Goal: Contribute content: Contribute content

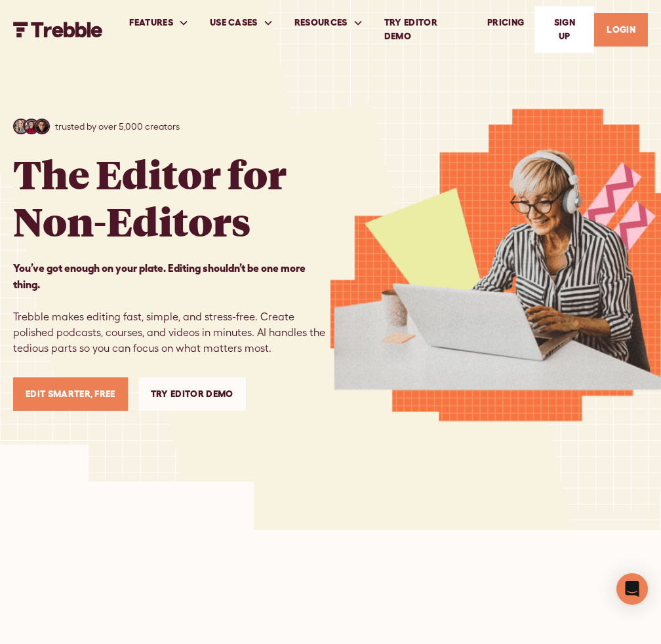
click at [55, 398] on link "Edit Smarter, Free" at bounding box center [70, 394] width 115 height 33
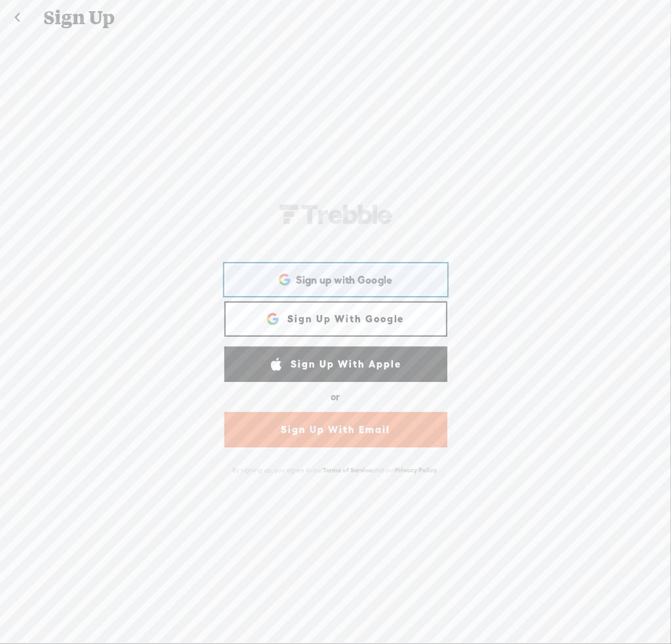
click at [311, 276] on span "Sign up with Google" at bounding box center [344, 280] width 97 height 14
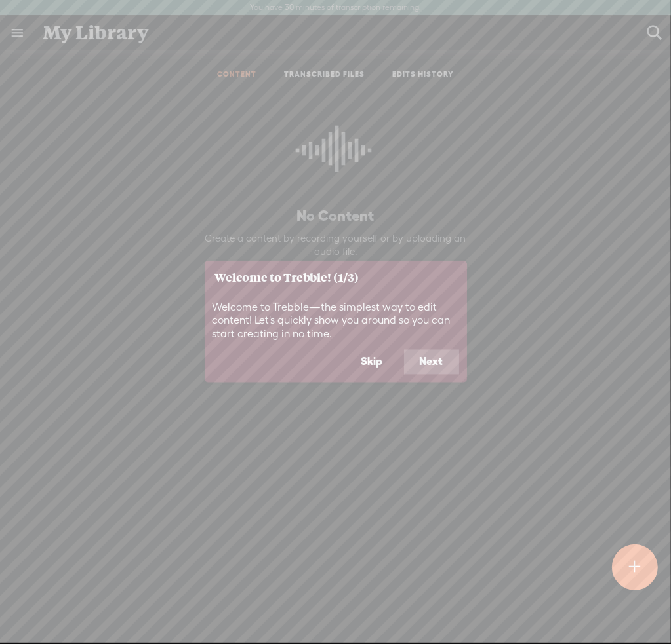
click at [429, 365] on button "Next" at bounding box center [431, 362] width 55 height 25
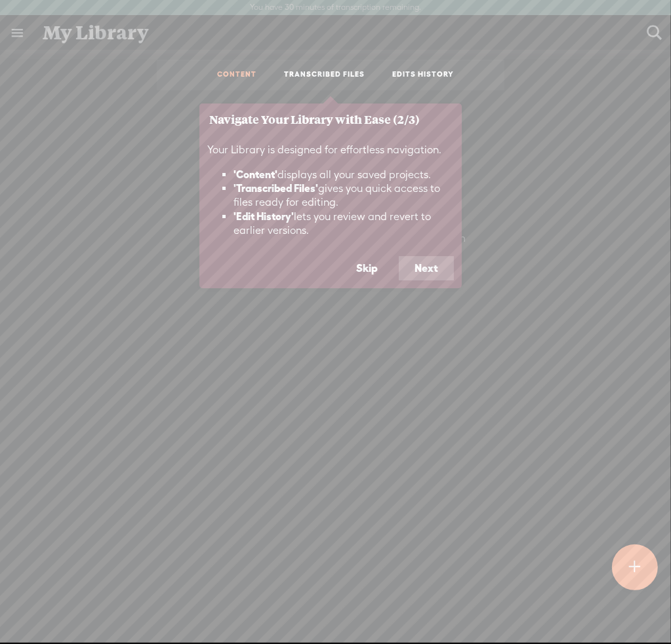
click at [420, 264] on button "Next" at bounding box center [426, 268] width 55 height 25
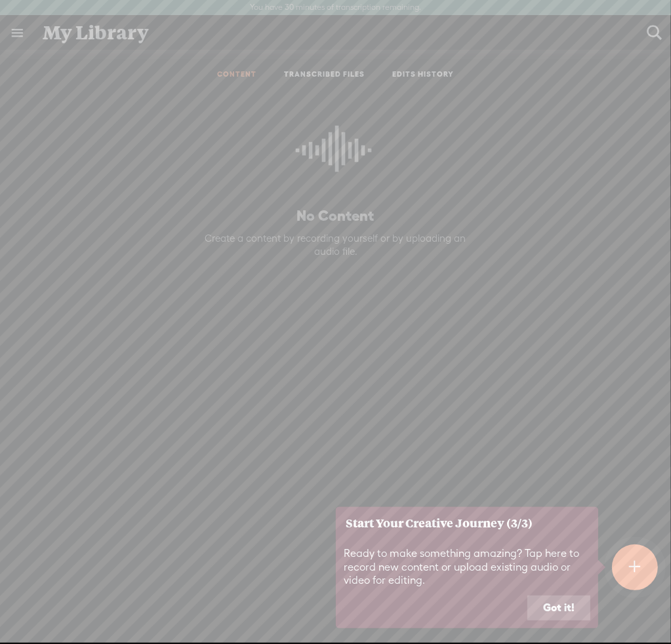
drag, startPoint x: 559, startPoint y: 600, endPoint x: 557, endPoint y: 606, distance: 6.8
click at [559, 603] on button "Got it!" at bounding box center [558, 608] width 63 height 25
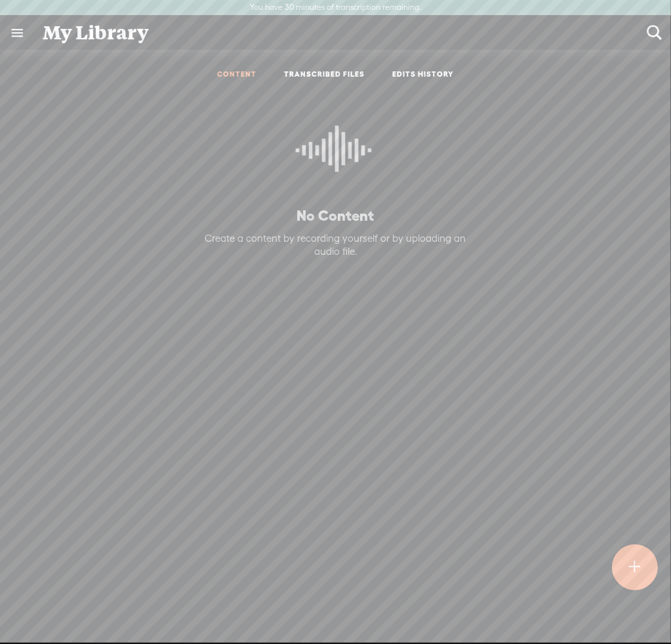
click at [239, 73] on link "CONTENT" at bounding box center [236, 74] width 39 height 11
click at [633, 568] on t at bounding box center [634, 568] width 11 height 30
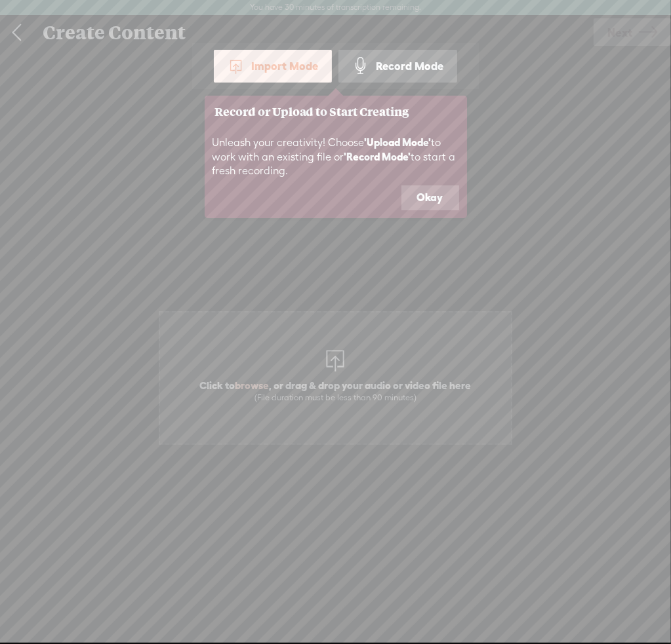
click at [387, 65] on div "Record Mode" at bounding box center [397, 66] width 119 height 33
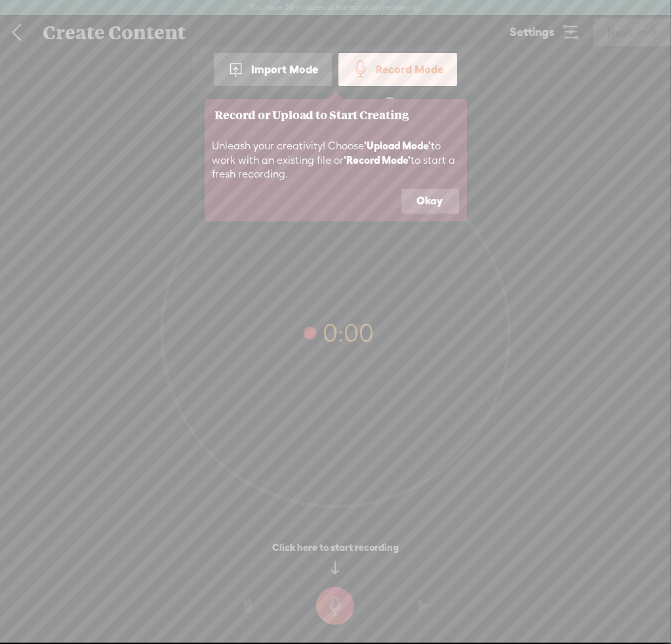
click at [425, 199] on button "Okay" at bounding box center [430, 201] width 58 height 25
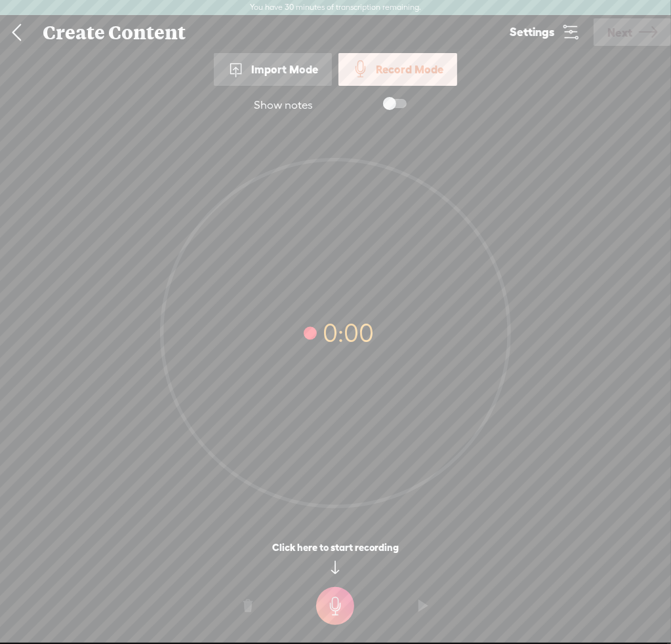
click at [399, 104] on span at bounding box center [395, 103] width 24 height 9
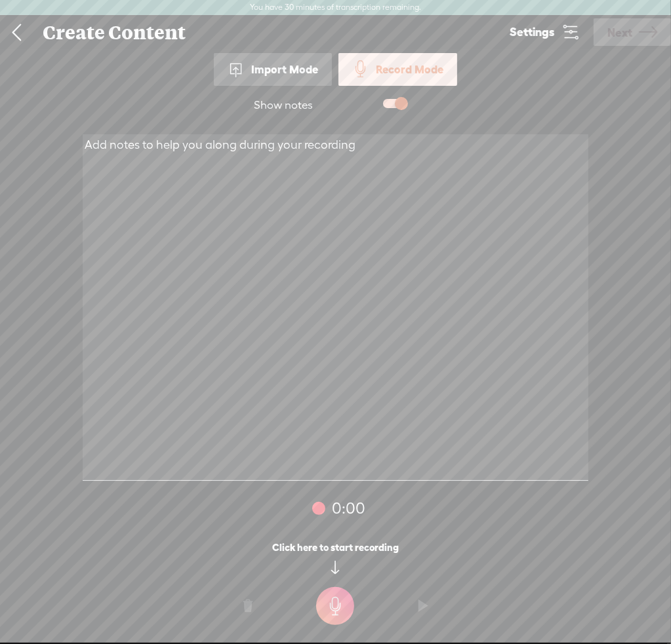
click at [396, 100] on span at bounding box center [395, 103] width 24 height 9
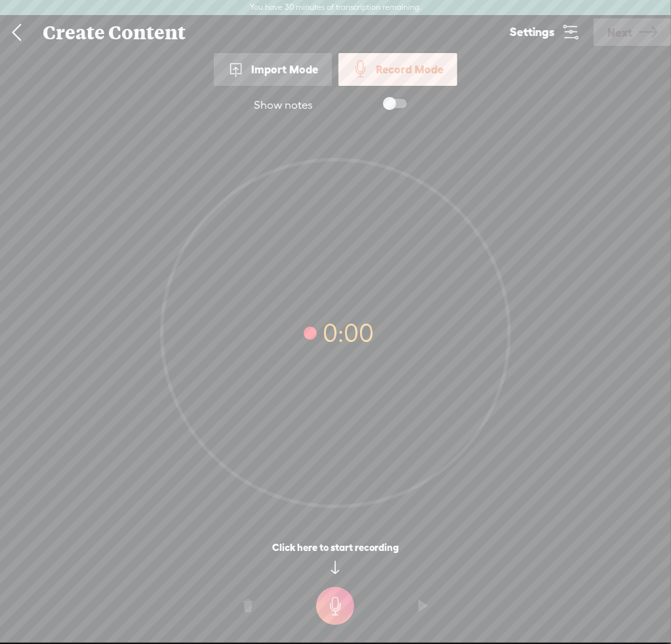
click at [116, 169] on div "0:00" at bounding box center [335, 325] width 671 height 400
click at [337, 613] on t at bounding box center [335, 606] width 38 height 38
click at [334, 616] on t at bounding box center [335, 616] width 38 height 38
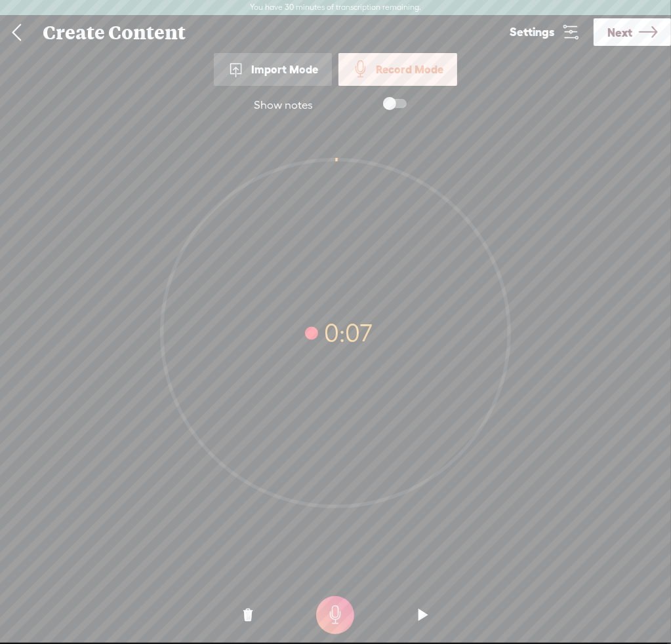
click at [430, 615] on o at bounding box center [423, 615] width 52 height 39
click at [332, 617] on t at bounding box center [335, 616] width 38 height 38
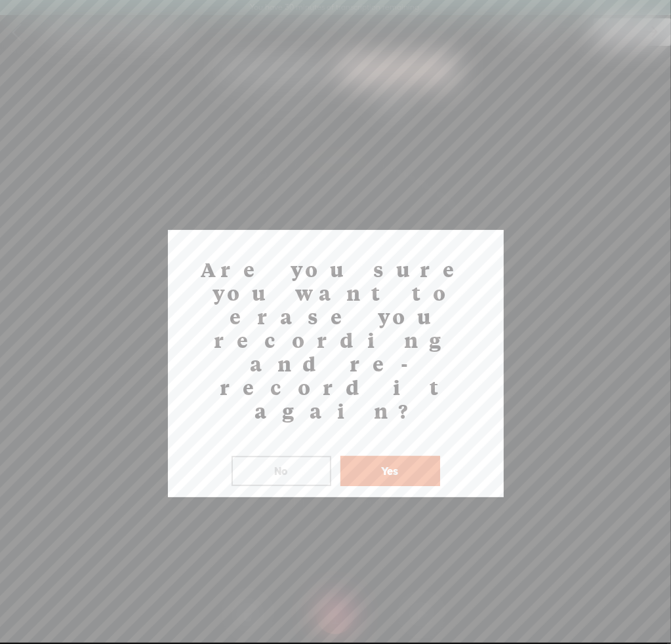
click at [283, 456] on button "No" at bounding box center [281, 471] width 100 height 30
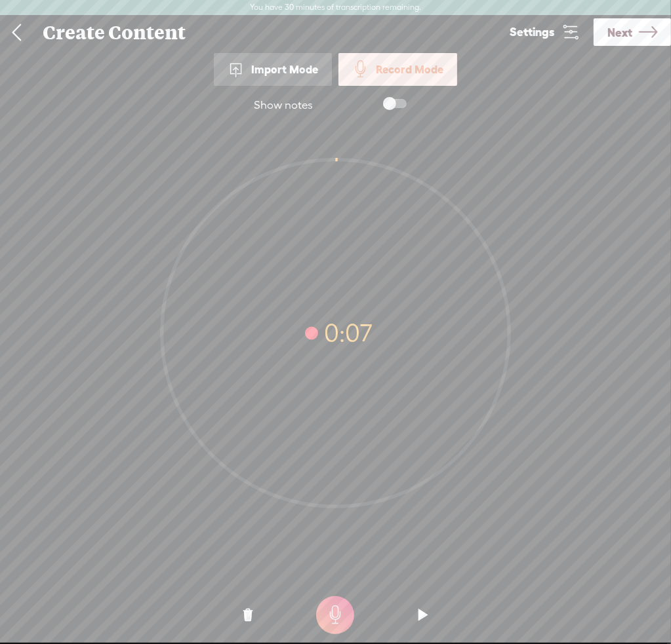
click at [622, 31] on span "Next" at bounding box center [619, 32] width 25 height 33
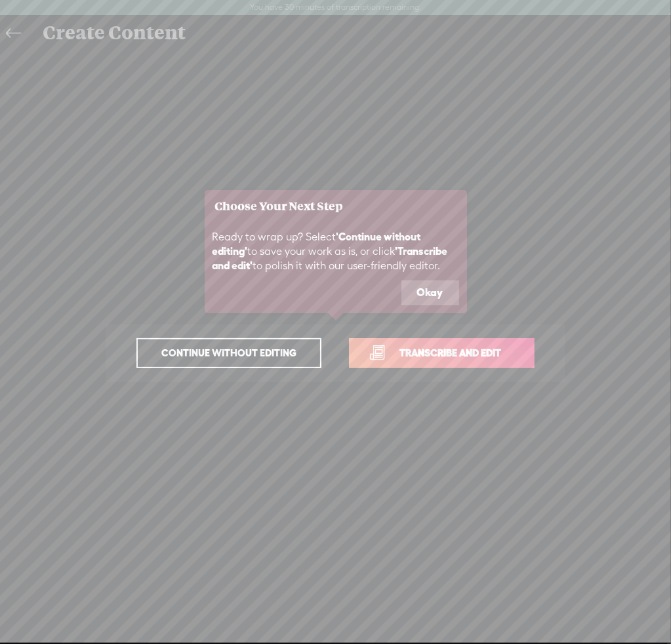
click at [425, 289] on button "Okay" at bounding box center [430, 293] width 58 height 25
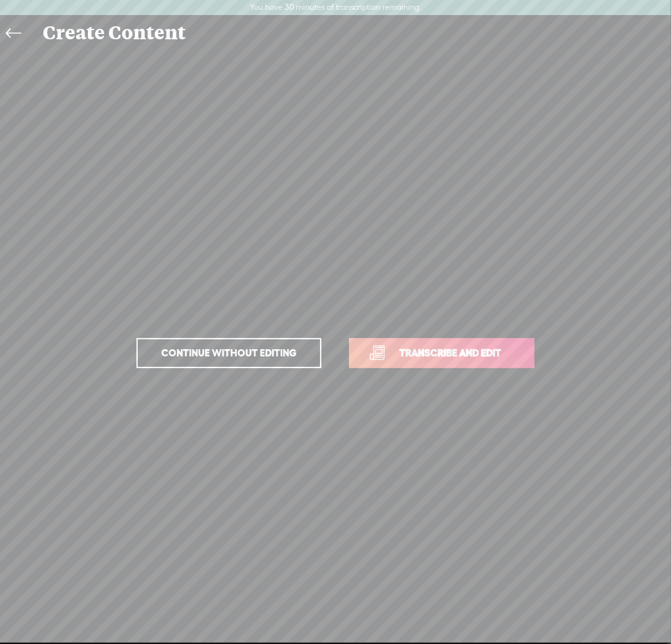
click at [201, 354] on span "Continue without editing" at bounding box center [229, 353] width 163 height 18
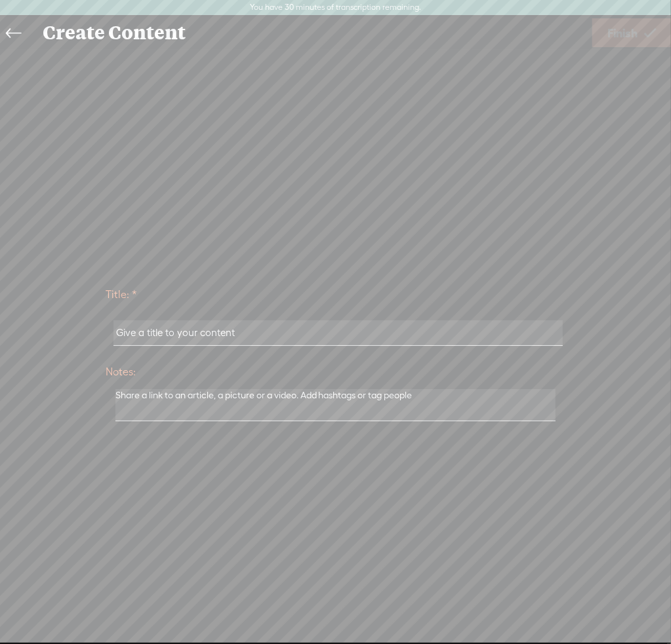
click at [16, 35] on icon at bounding box center [13, 34] width 15 height 30
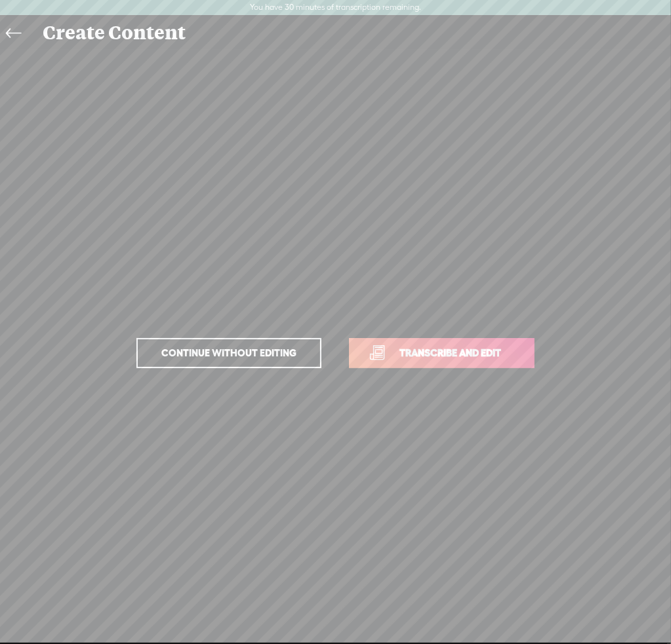
click at [16, 33] on icon at bounding box center [13, 34] width 15 height 30
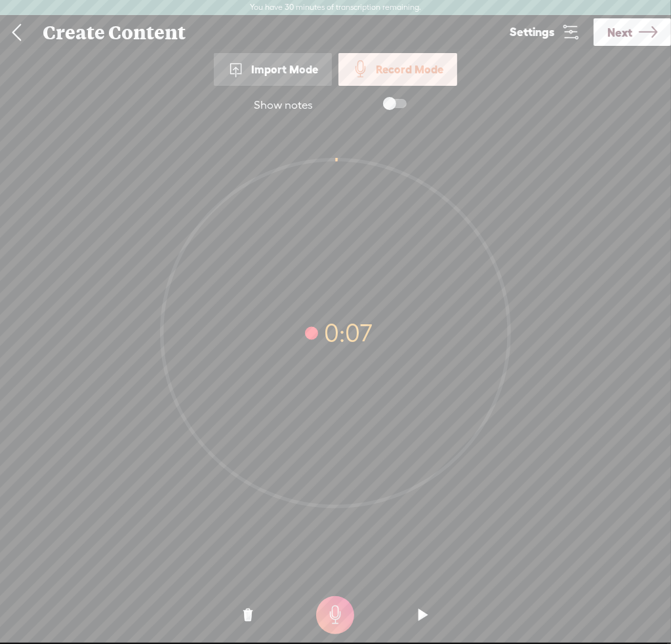
click at [252, 616] on o at bounding box center [248, 615] width 52 height 39
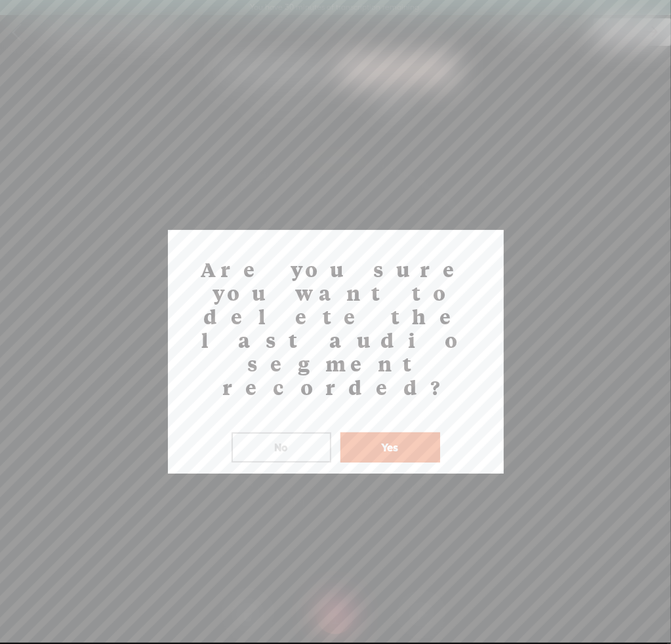
click at [414, 433] on button "Yes" at bounding box center [390, 448] width 100 height 30
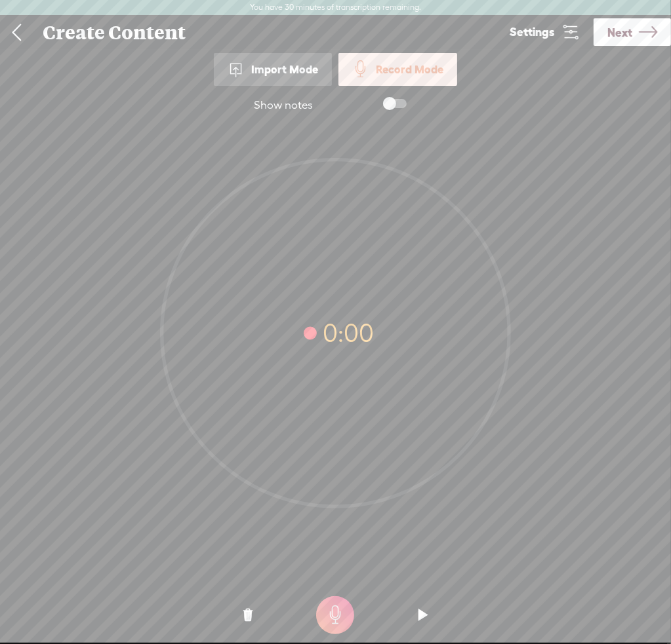
click at [339, 616] on t at bounding box center [335, 616] width 38 height 38
click at [337, 604] on t at bounding box center [335, 616] width 38 height 38
click at [629, 34] on span "Next" at bounding box center [619, 32] width 25 height 33
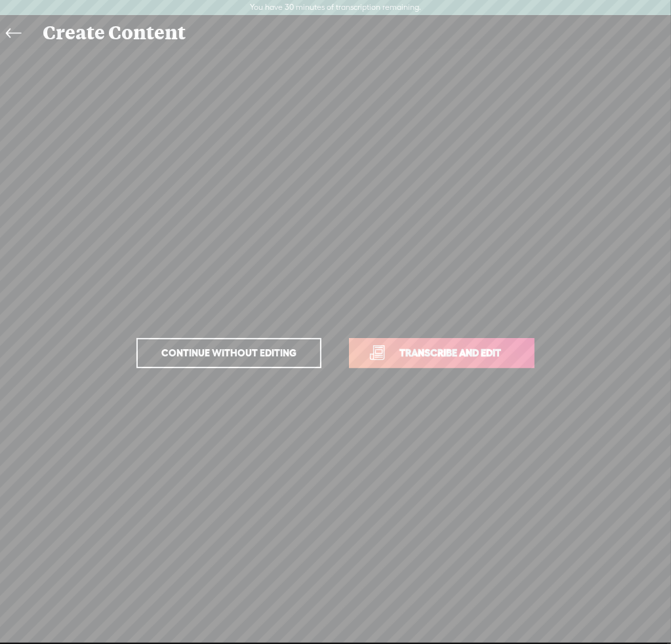
click at [414, 354] on span "Transcribe and edit" at bounding box center [449, 353] width 129 height 15
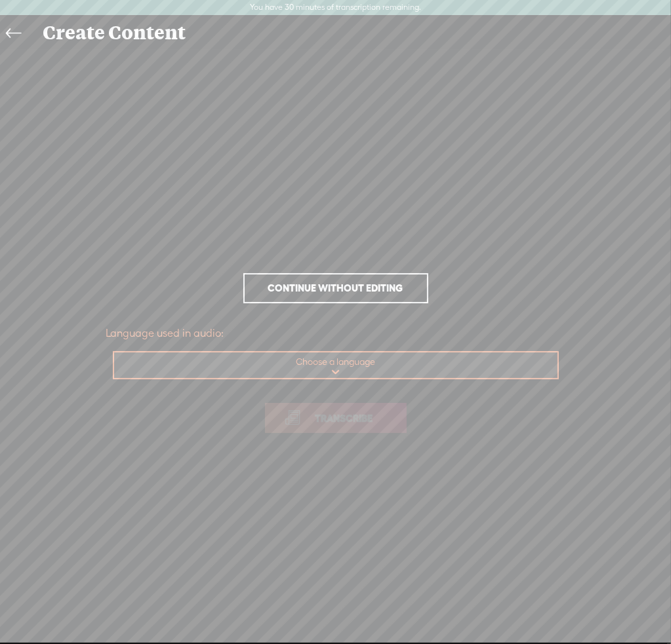
click at [334, 366] on select "Choose a language Afrikaans Albanian Amharic Arabic, Gulf Arabic, Modern Standa…" at bounding box center [336, 366] width 445 height 27
select select "en-US"
click at [114, 353] on select "Choose a language Afrikaans Albanian Amharic Arabic, Gulf Arabic, Modern Standa…" at bounding box center [336, 366] width 445 height 27
click at [334, 419] on span "Transcribe" at bounding box center [344, 418] width 85 height 15
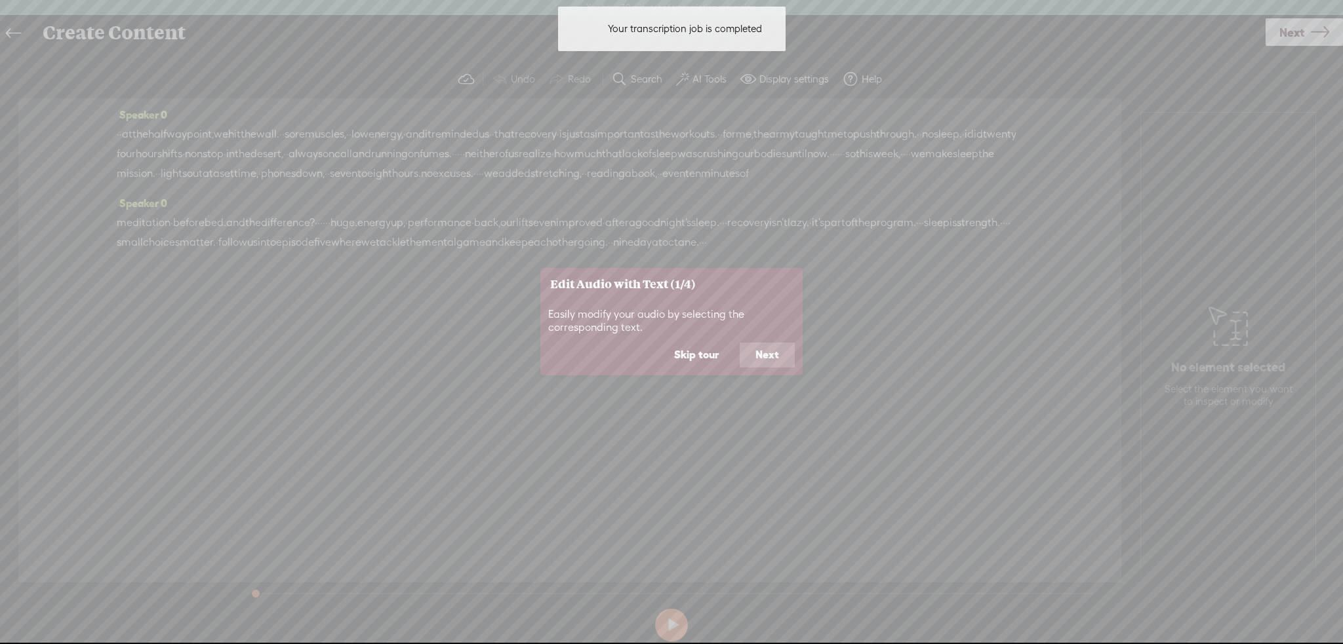
click at [670, 357] on button "Next" at bounding box center [767, 355] width 55 height 25
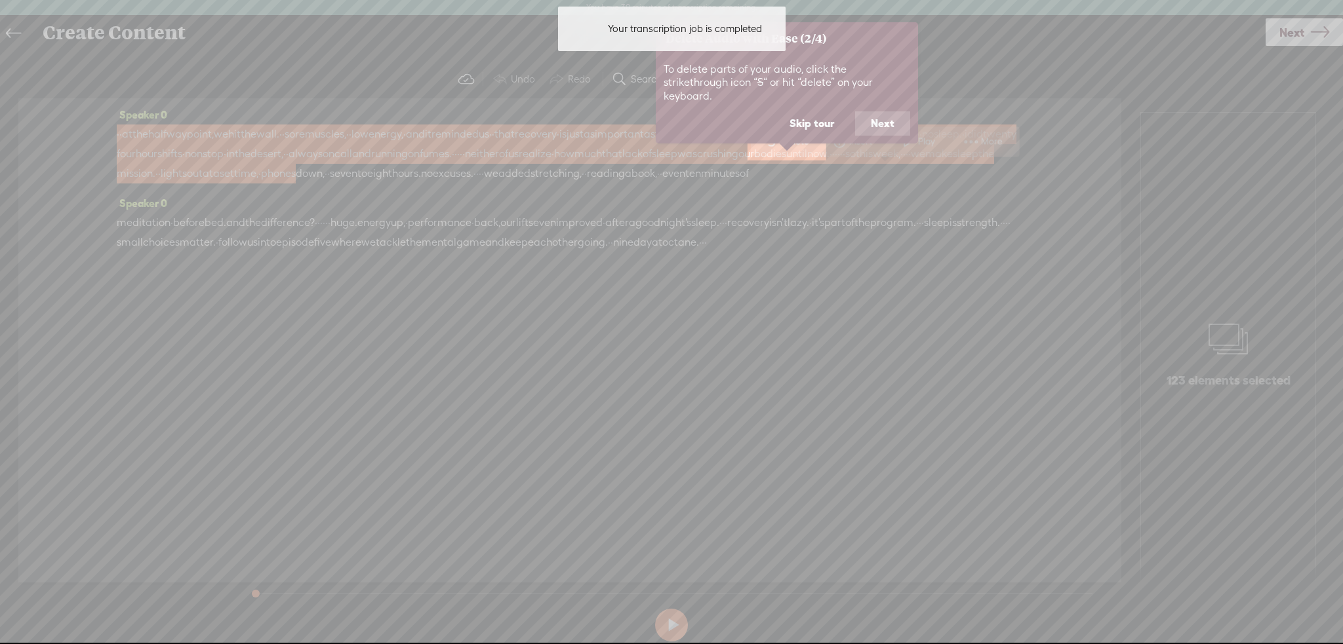
click at [670, 111] on button "Next" at bounding box center [882, 123] width 55 height 25
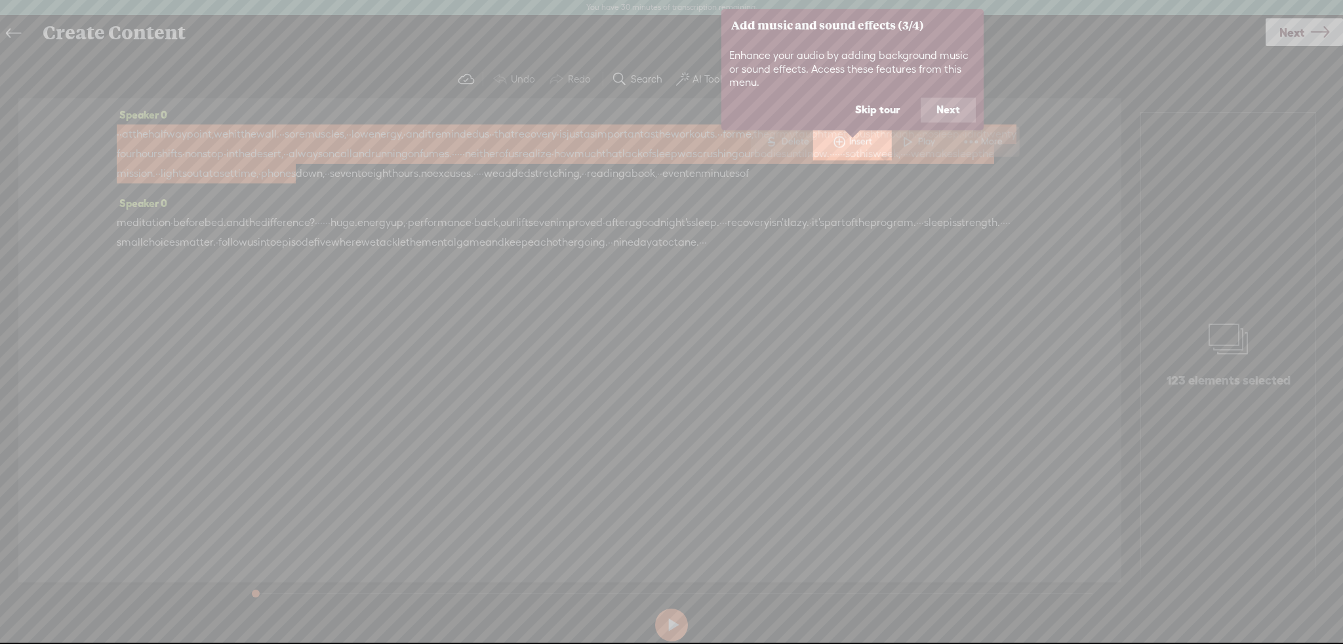
click at [670, 109] on button "Next" at bounding box center [947, 110] width 55 height 25
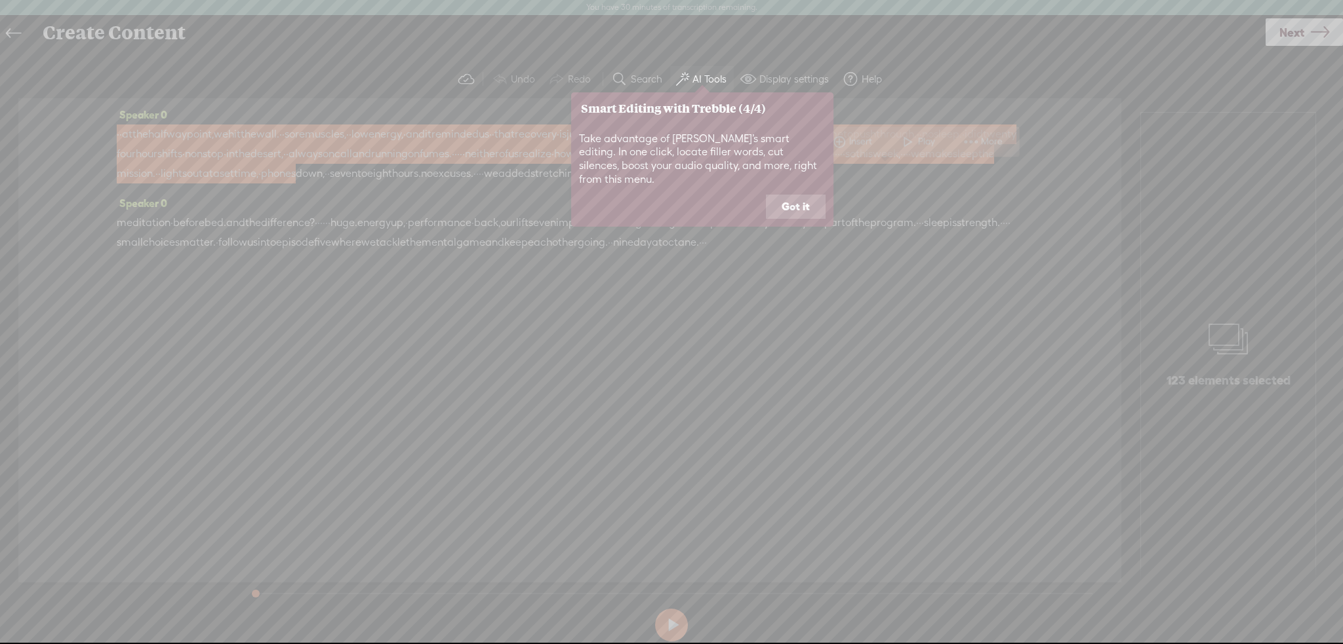
click at [670, 198] on button "Got it" at bounding box center [796, 207] width 60 height 25
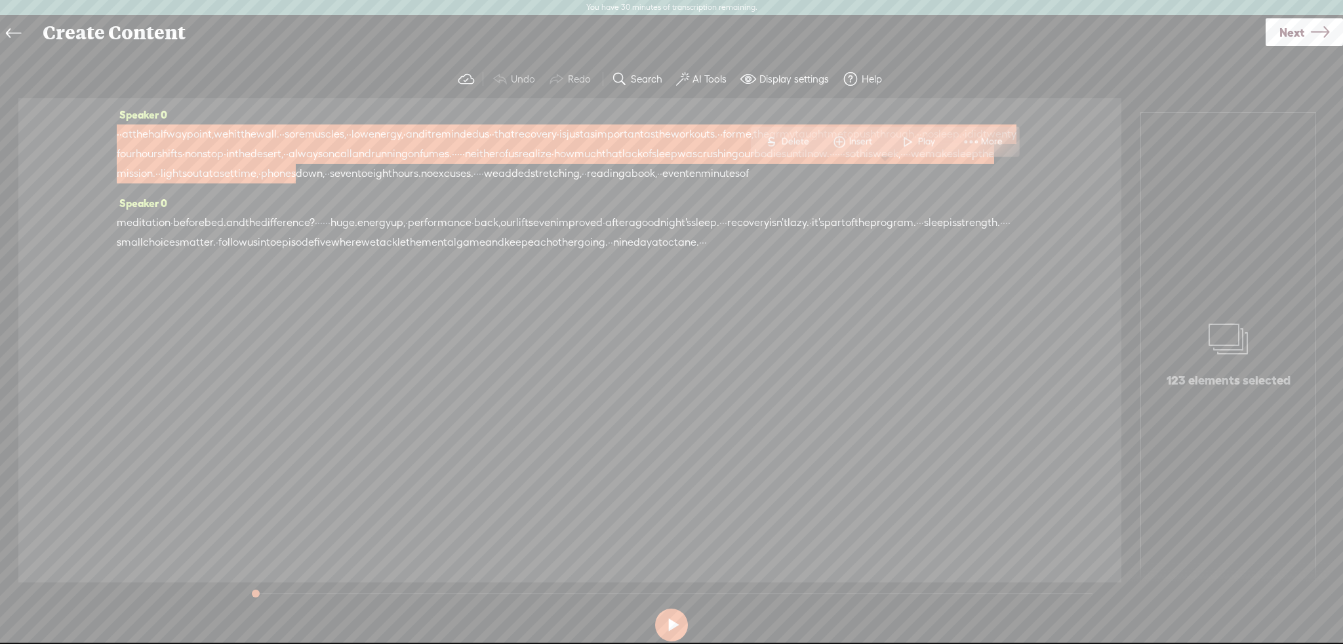
click at [119, 136] on span "·" at bounding box center [118, 135] width 3 height 20
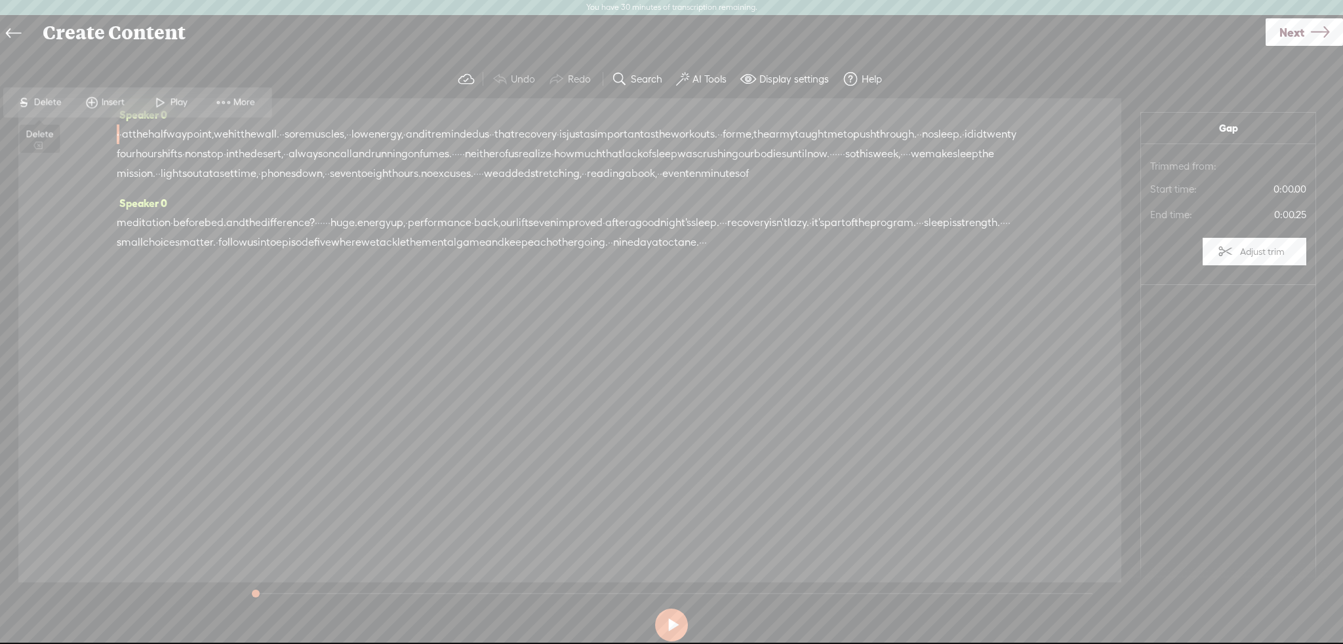
click at [52, 102] on span "Delete" at bounding box center [48, 102] width 31 height 13
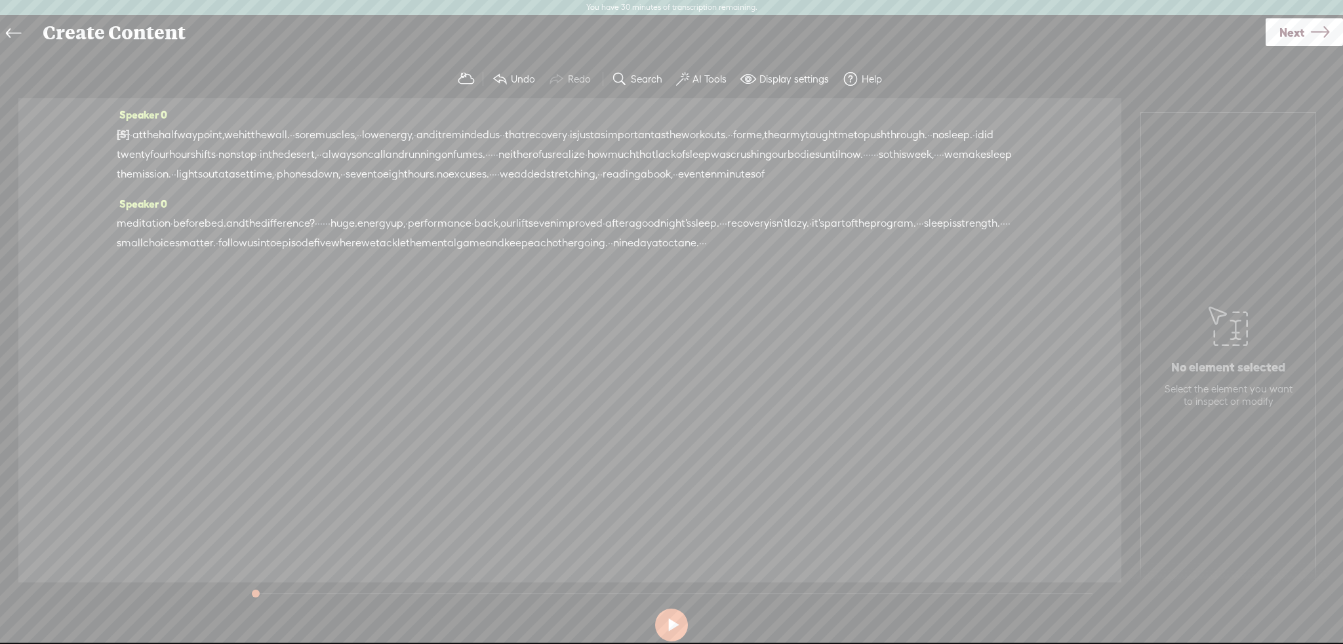
click at [125, 133] on span "[S]" at bounding box center [123, 134] width 13 height 12
click at [132, 134] on span "·" at bounding box center [131, 135] width 3 height 20
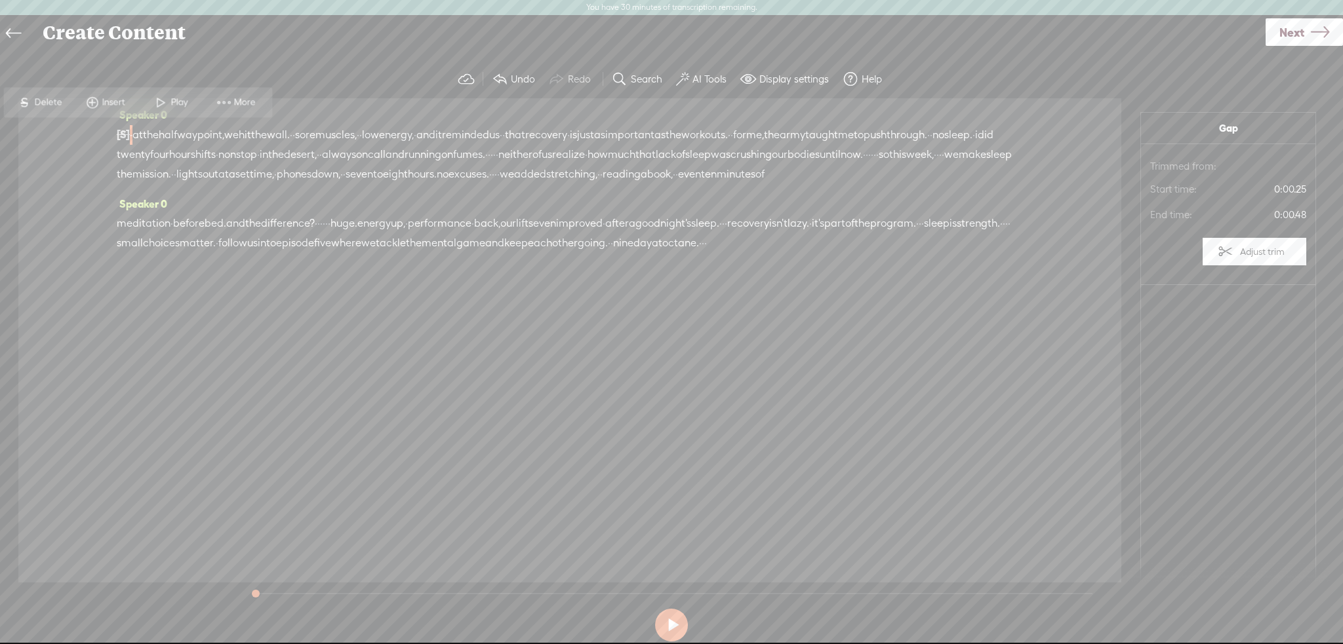
click at [42, 101] on span "Delete" at bounding box center [49, 102] width 31 height 13
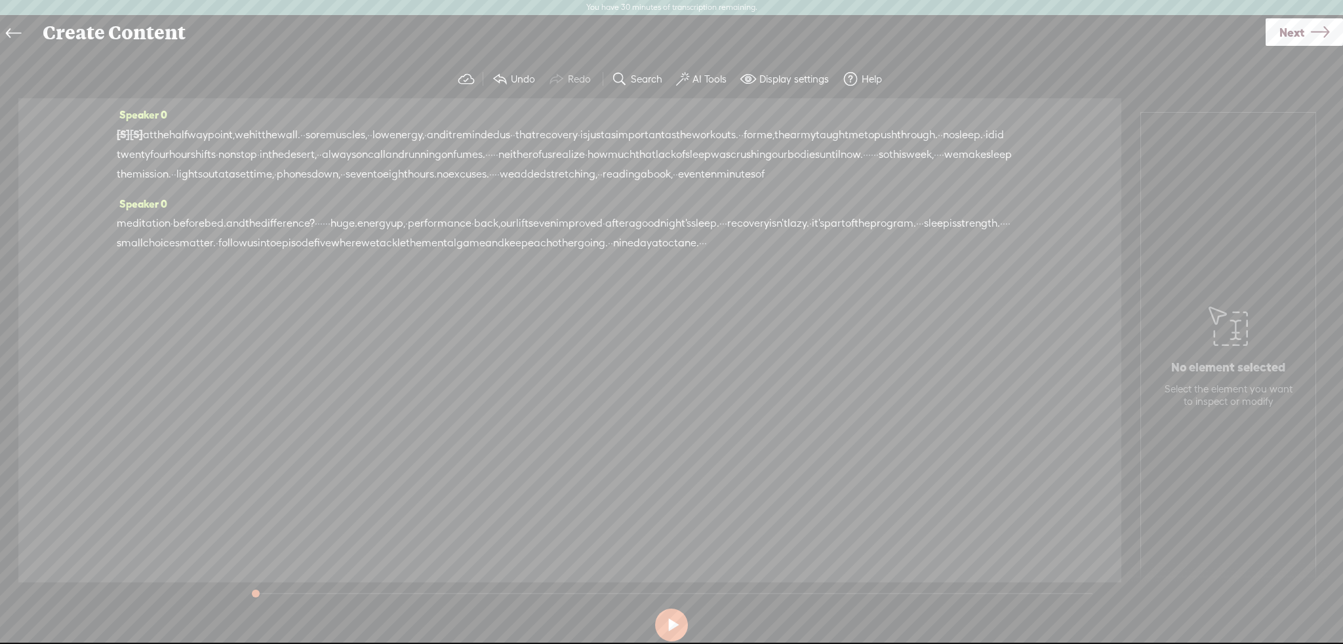
click at [153, 136] on span "at" at bounding box center [148, 135] width 10 height 20
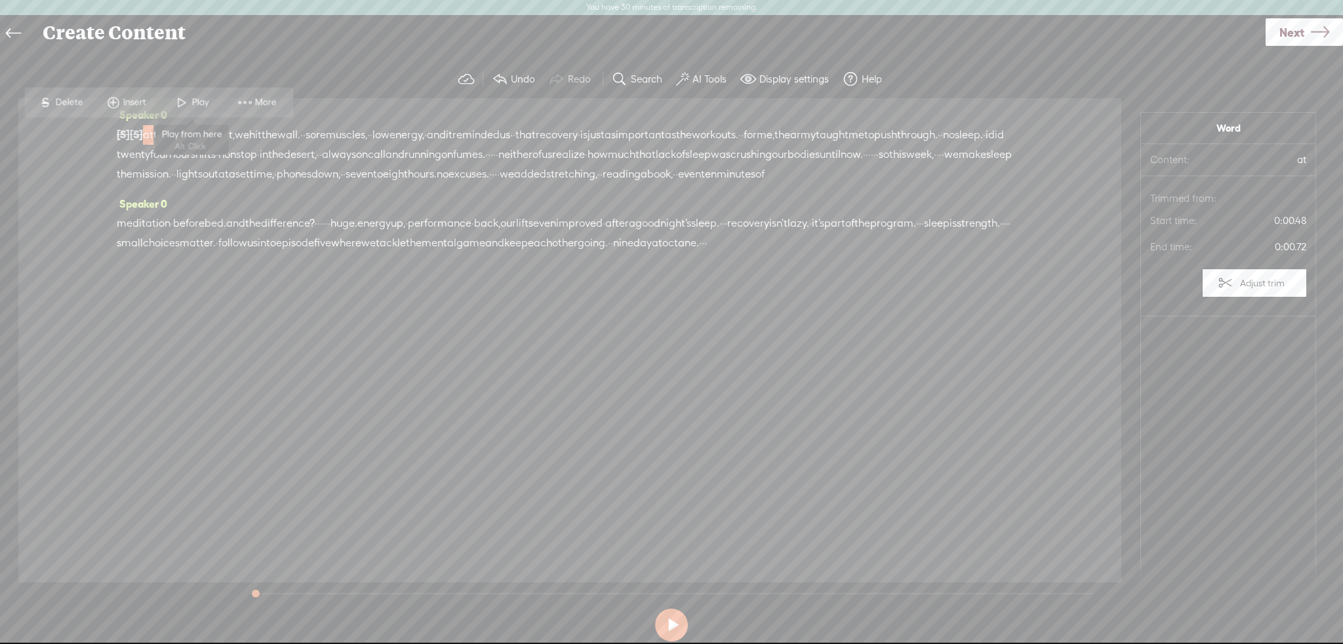
click at [184, 98] on span at bounding box center [182, 102] width 20 height 24
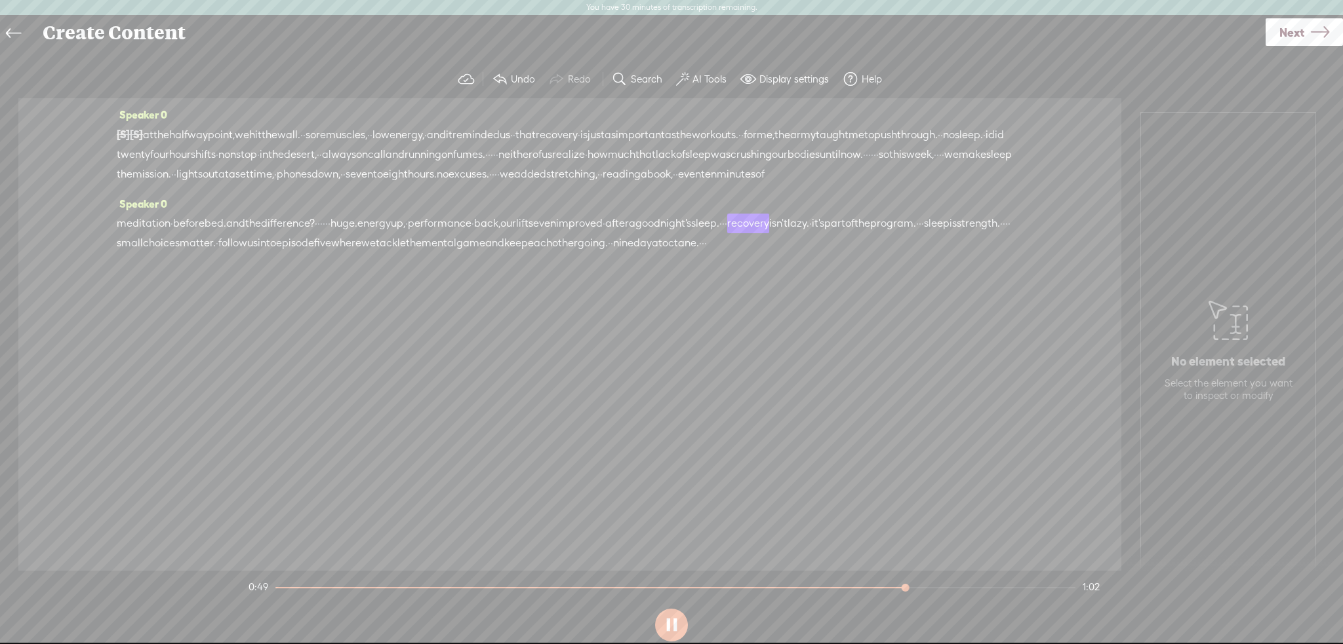
click at [670, 33] on span "Next" at bounding box center [1291, 32] width 25 height 33
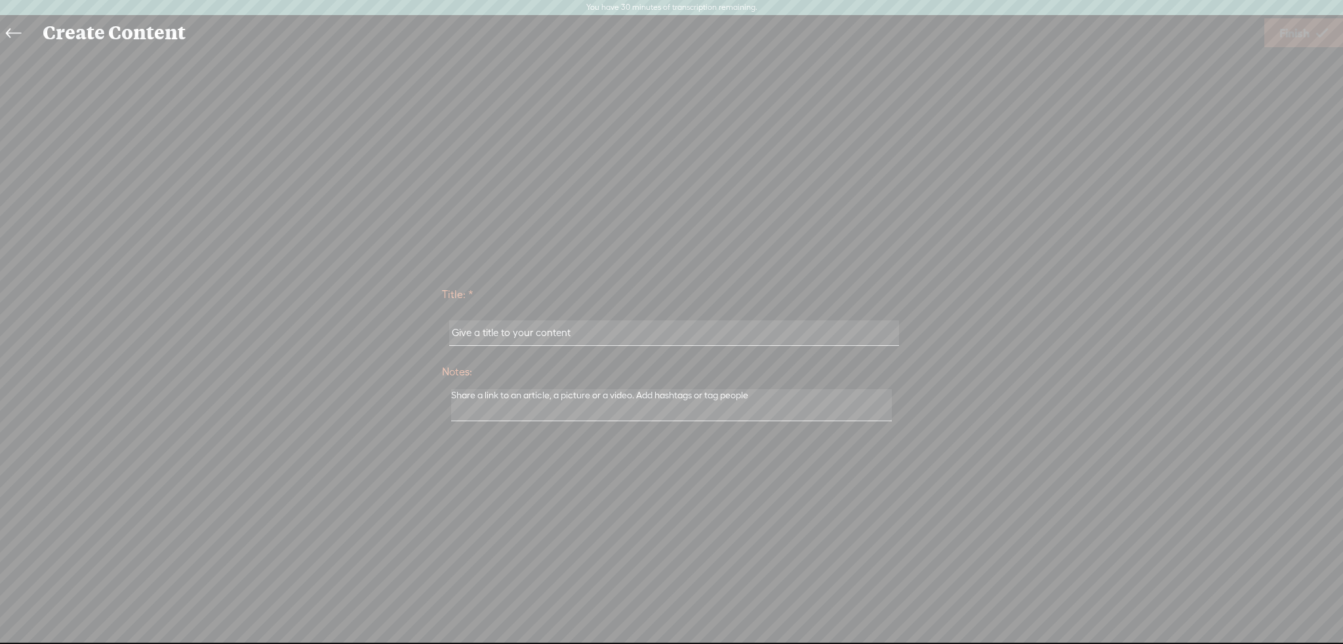
click at [587, 329] on input "text" at bounding box center [673, 334] width 449 height 26
click at [587, 338] on input "text" at bounding box center [673, 334] width 449 height 26
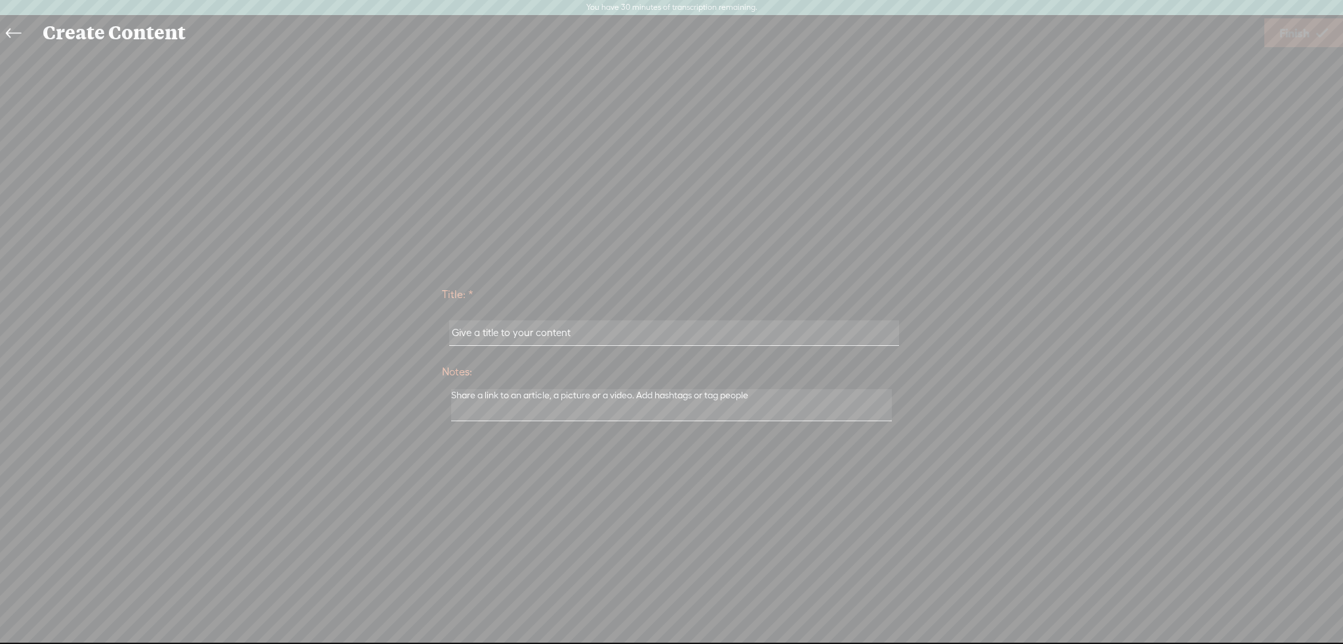
drag, startPoint x: 585, startPoint y: 332, endPoint x: 464, endPoint y: 338, distance: 120.8
click at [464, 338] on input "text" at bounding box center [673, 334] width 449 height 26
click at [487, 338] on input "e" at bounding box center [673, 334] width 449 height 26
type input "episode 4"
click at [583, 392] on textarea at bounding box center [671, 405] width 441 height 32
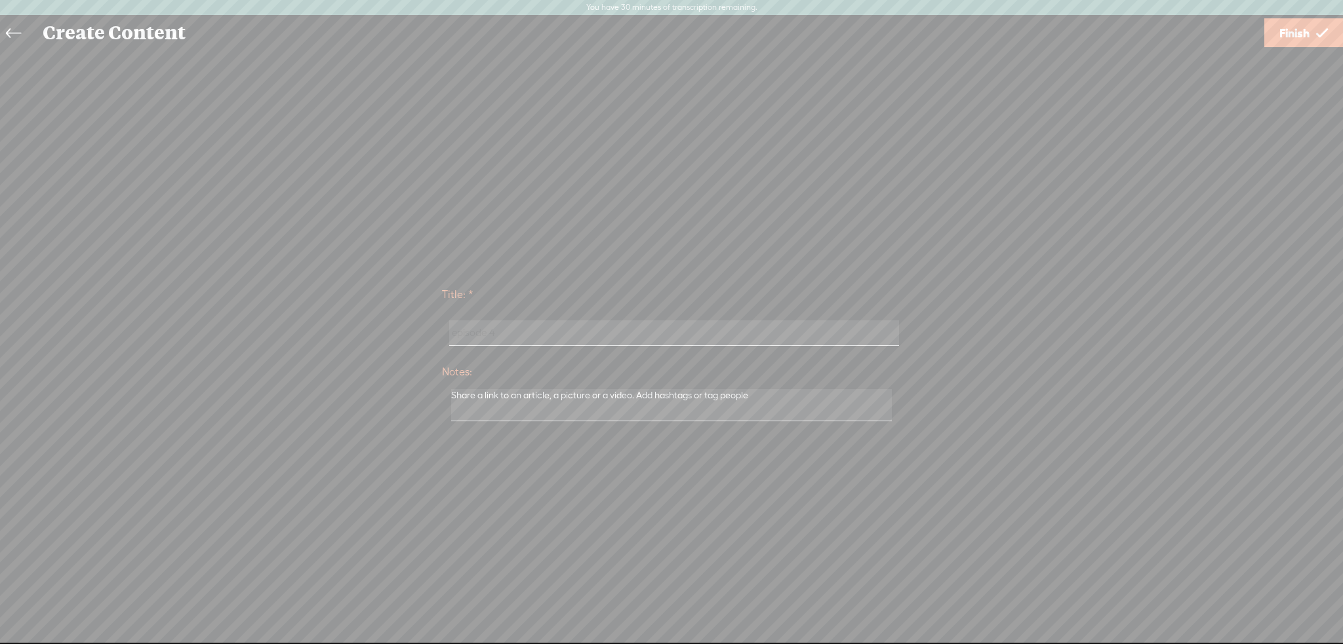
click at [670, 33] on link "Finish" at bounding box center [1303, 32] width 79 height 29
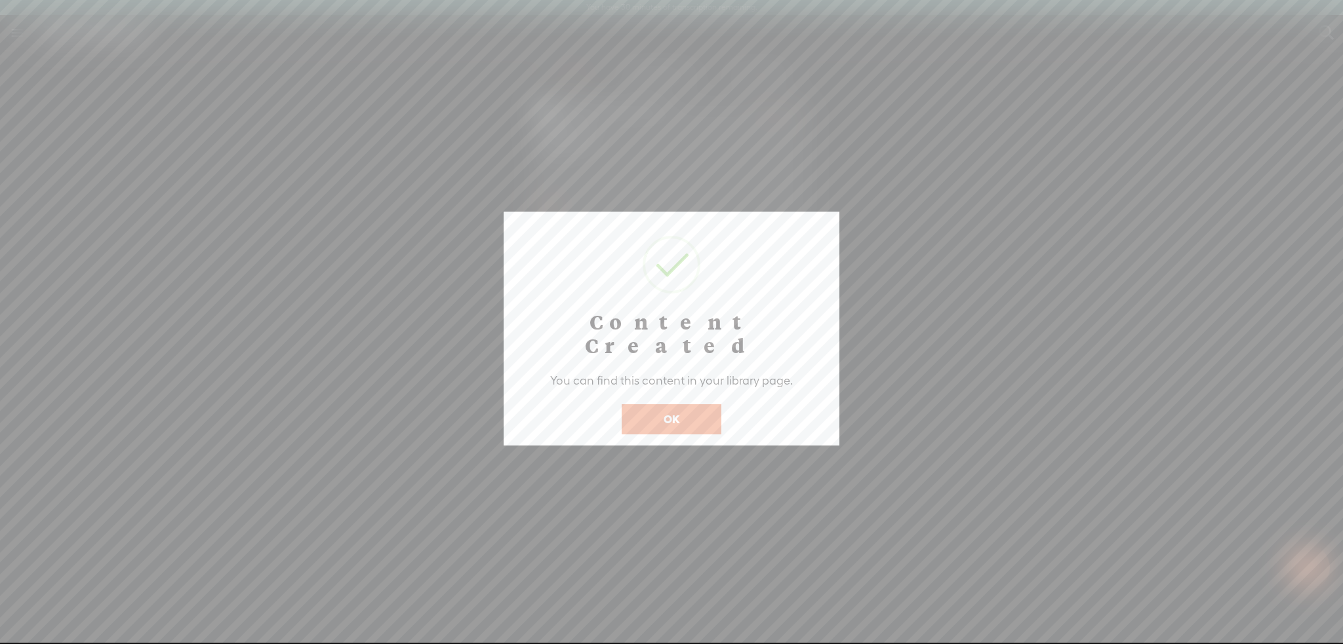
click at [657, 405] on button "OK" at bounding box center [672, 420] width 100 height 30
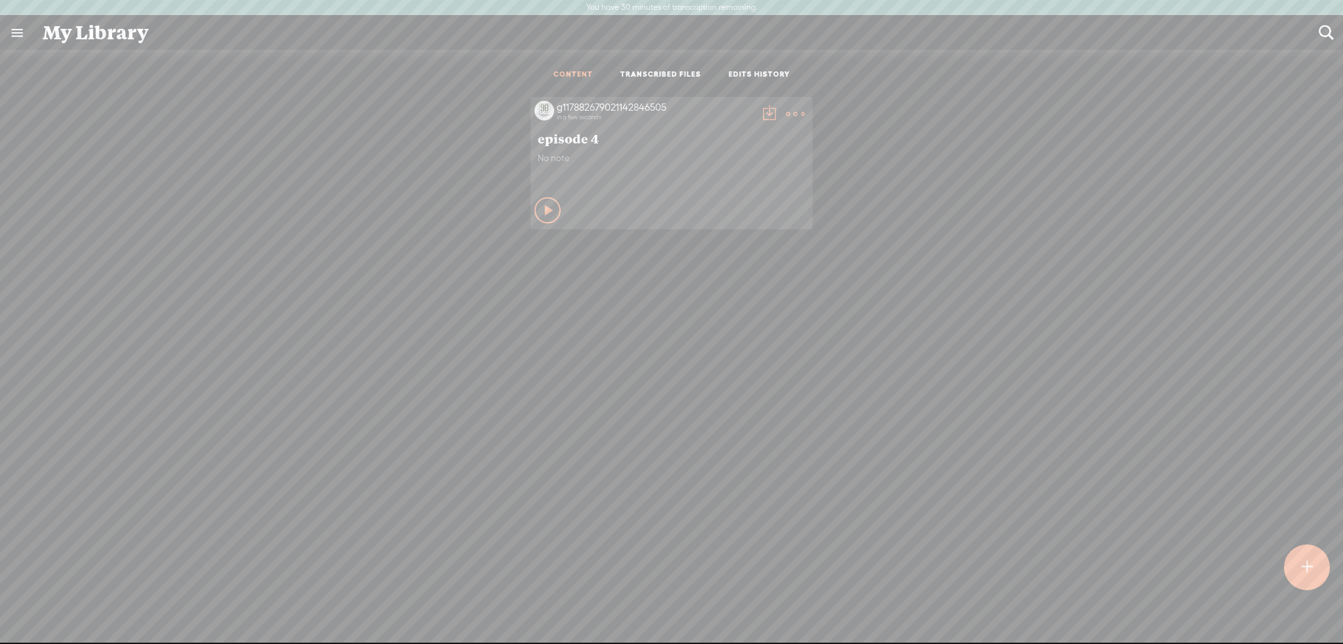
click at [670, 112] on t at bounding box center [769, 114] width 18 height 18
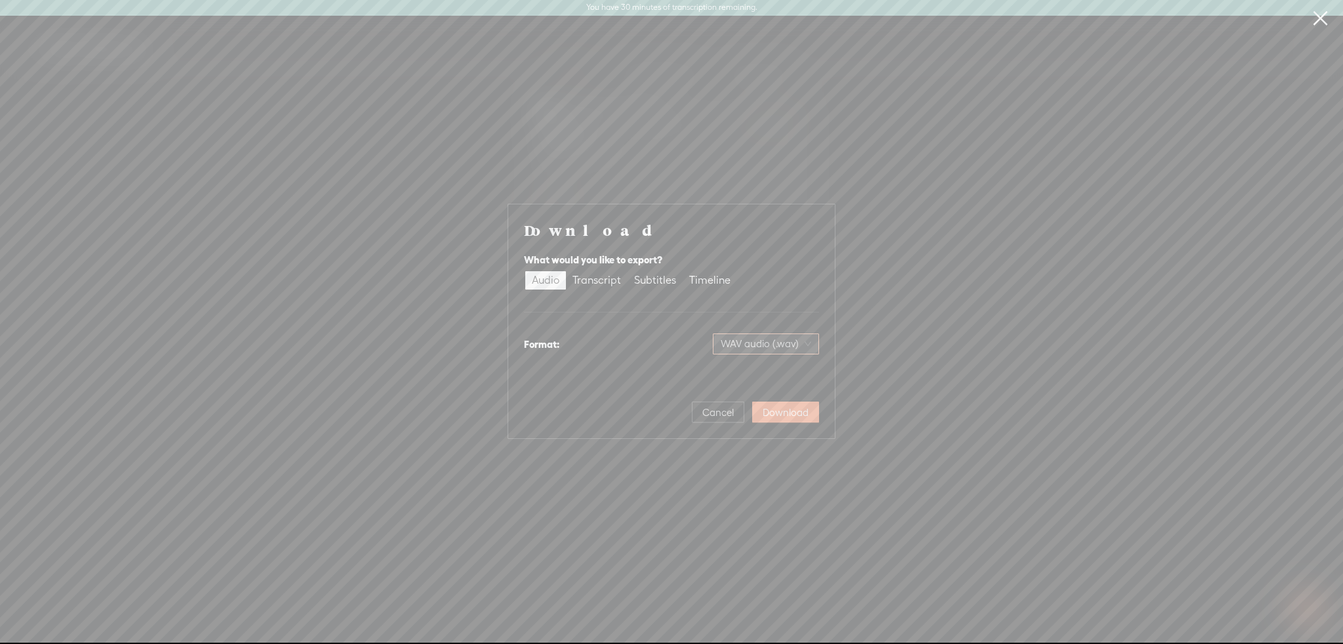
click at [670, 351] on span "WAV audio (.wav)" at bounding box center [766, 344] width 90 height 20
click at [670, 382] on div "Best for sharing, small file size" at bounding box center [755, 386] width 107 height 10
click at [670, 420] on button "Download" at bounding box center [785, 412] width 67 height 21
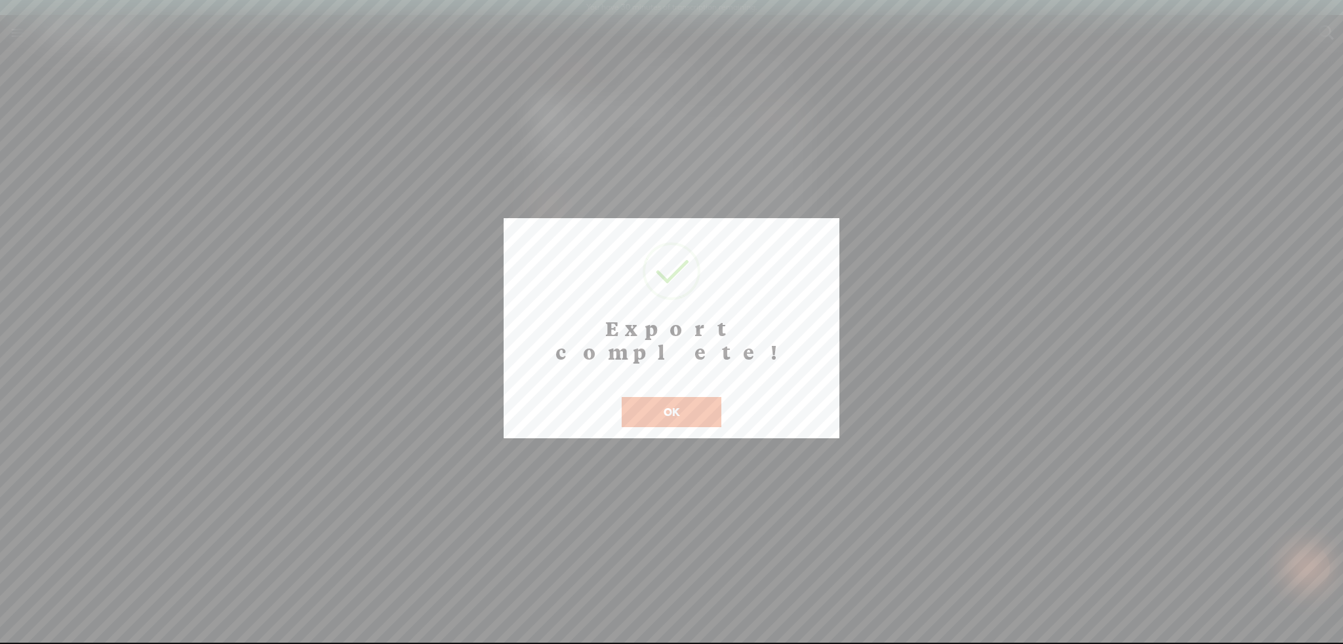
click at [658, 397] on button "OK" at bounding box center [672, 412] width 100 height 30
